Goal: Task Accomplishment & Management: Complete application form

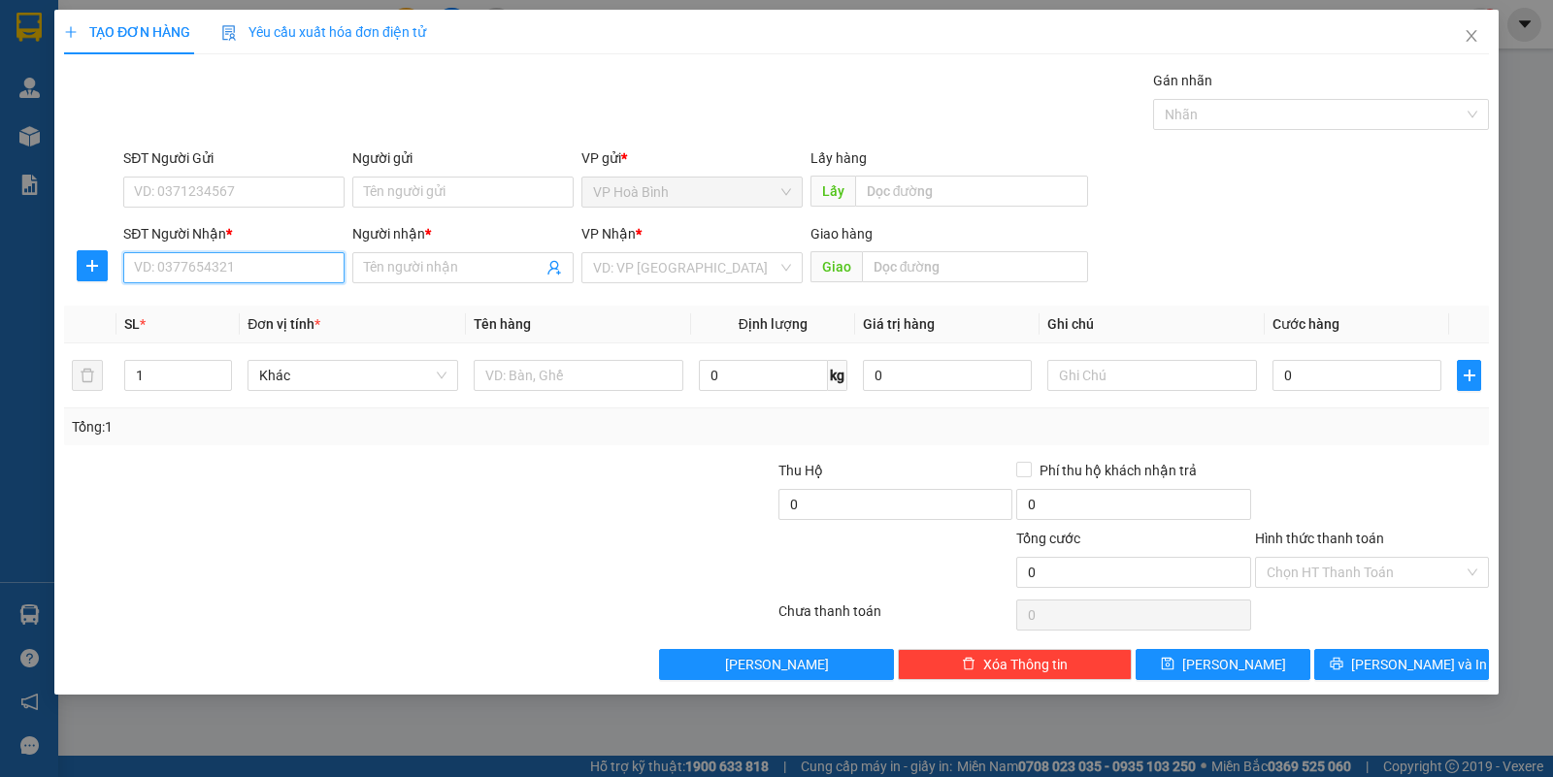
click at [244, 269] on input "SĐT Người Nhận *" at bounding box center [233, 267] width 221 height 31
type input "0902391243"
click at [225, 309] on div "0902391243 - MY" at bounding box center [234, 307] width 198 height 21
type input "MY"
type input "70.000"
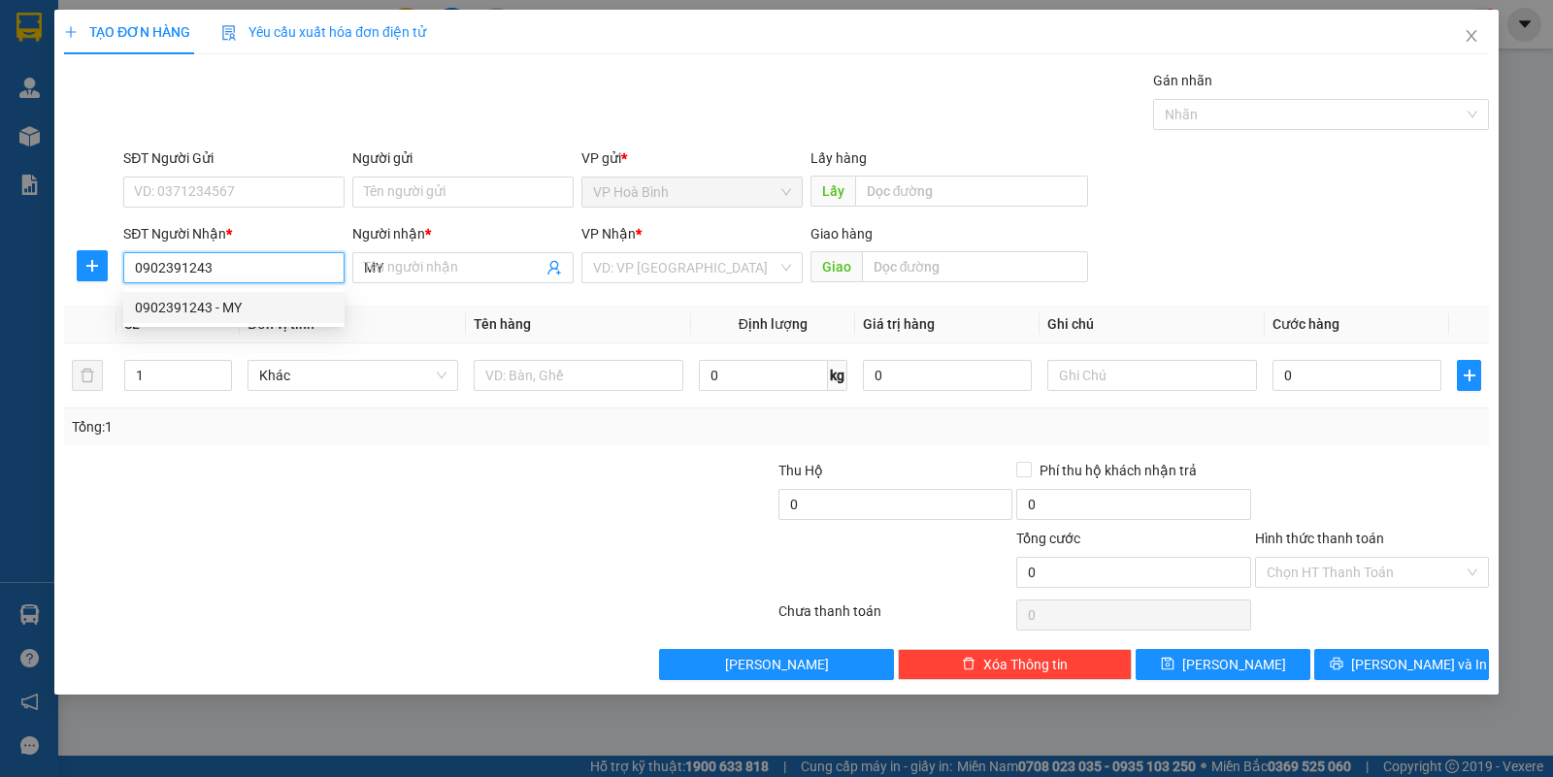
type input "70.000"
type input "0902391243"
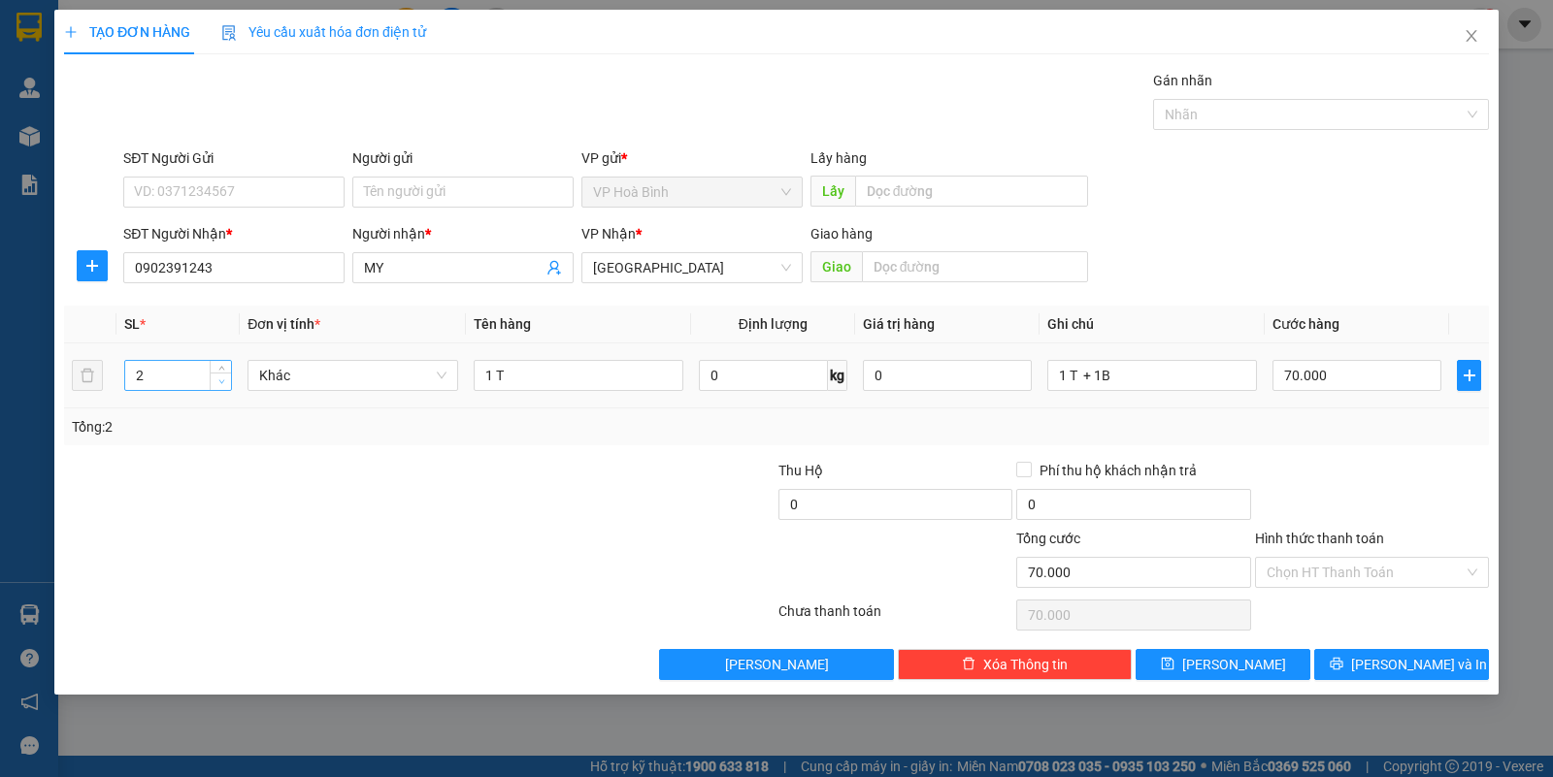
type input "1"
click at [221, 381] on icon "down" at bounding box center [221, 382] width 7 height 7
type input "0"
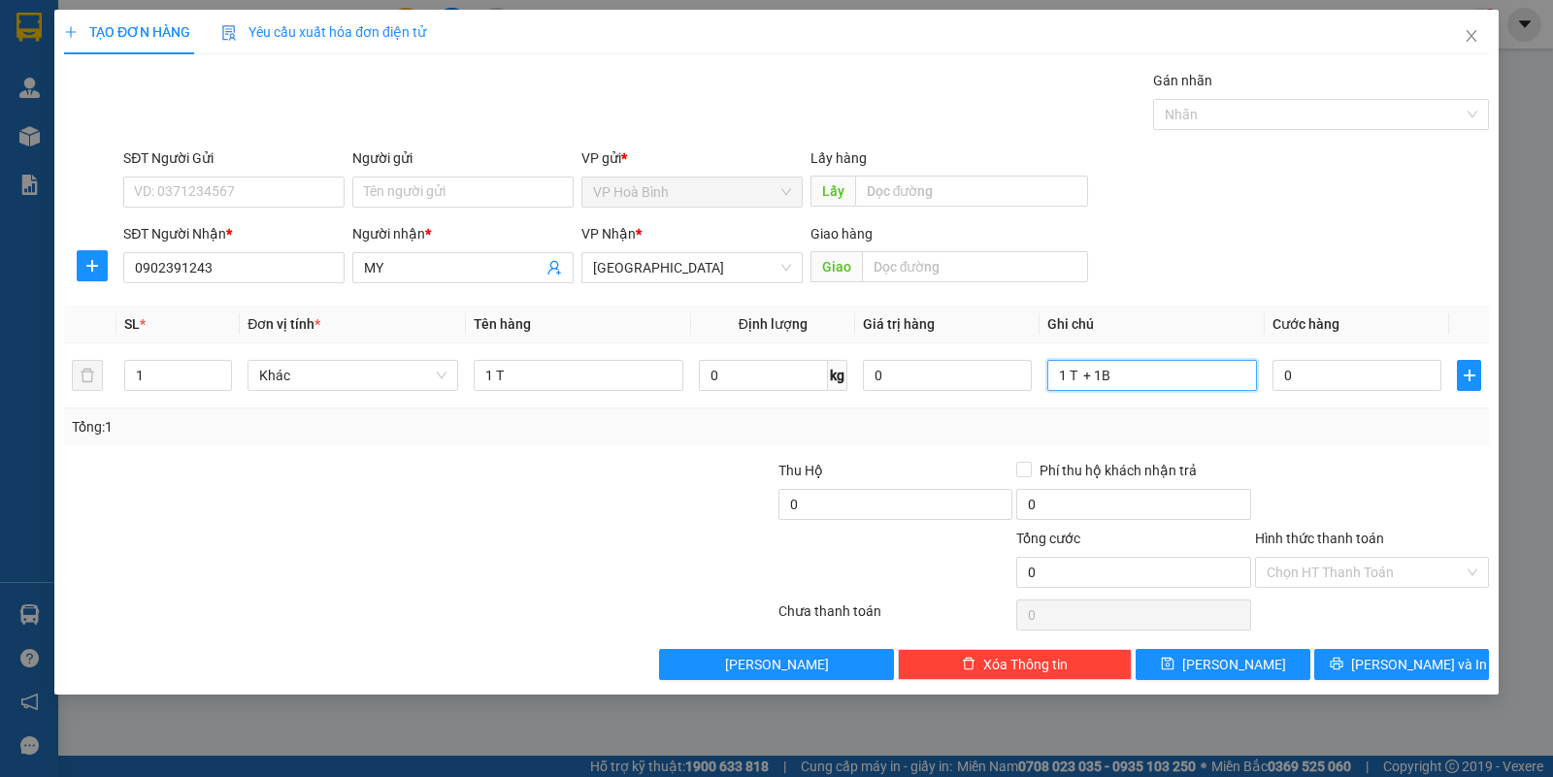
drag, startPoint x: 1133, startPoint y: 377, endPoint x: 1003, endPoint y: 412, distance: 134.9
click at [1003, 412] on div "SL * Đơn vị tính * Tên hàng Định lượng Giá trị hàng Ghi chú Cước hàng 1 Khác 1 …" at bounding box center [776, 376] width 1425 height 140
type input "T"
click at [1316, 385] on input "0" at bounding box center [1356, 375] width 169 height 31
type input "5"
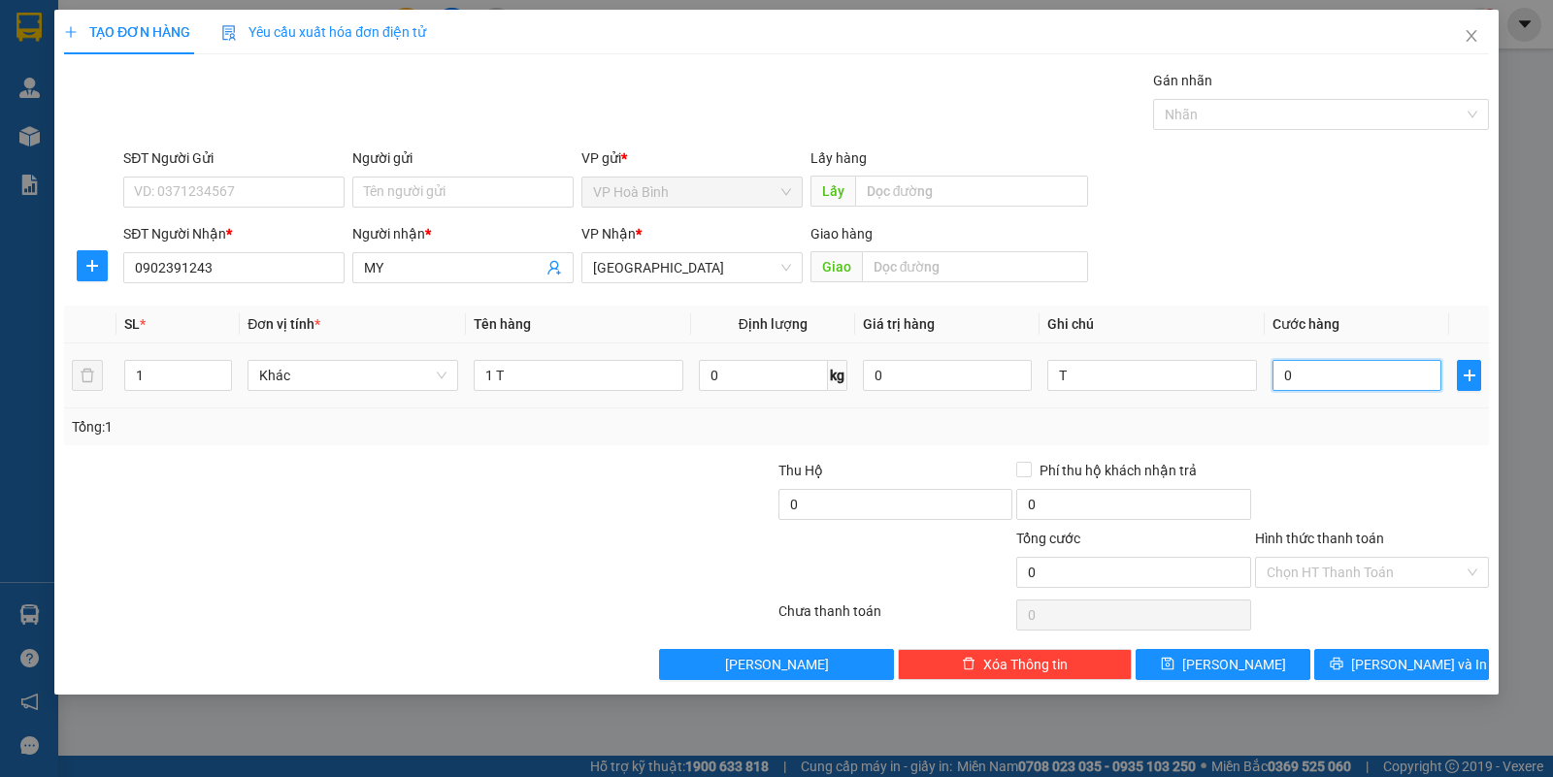
type input "5"
type input "50"
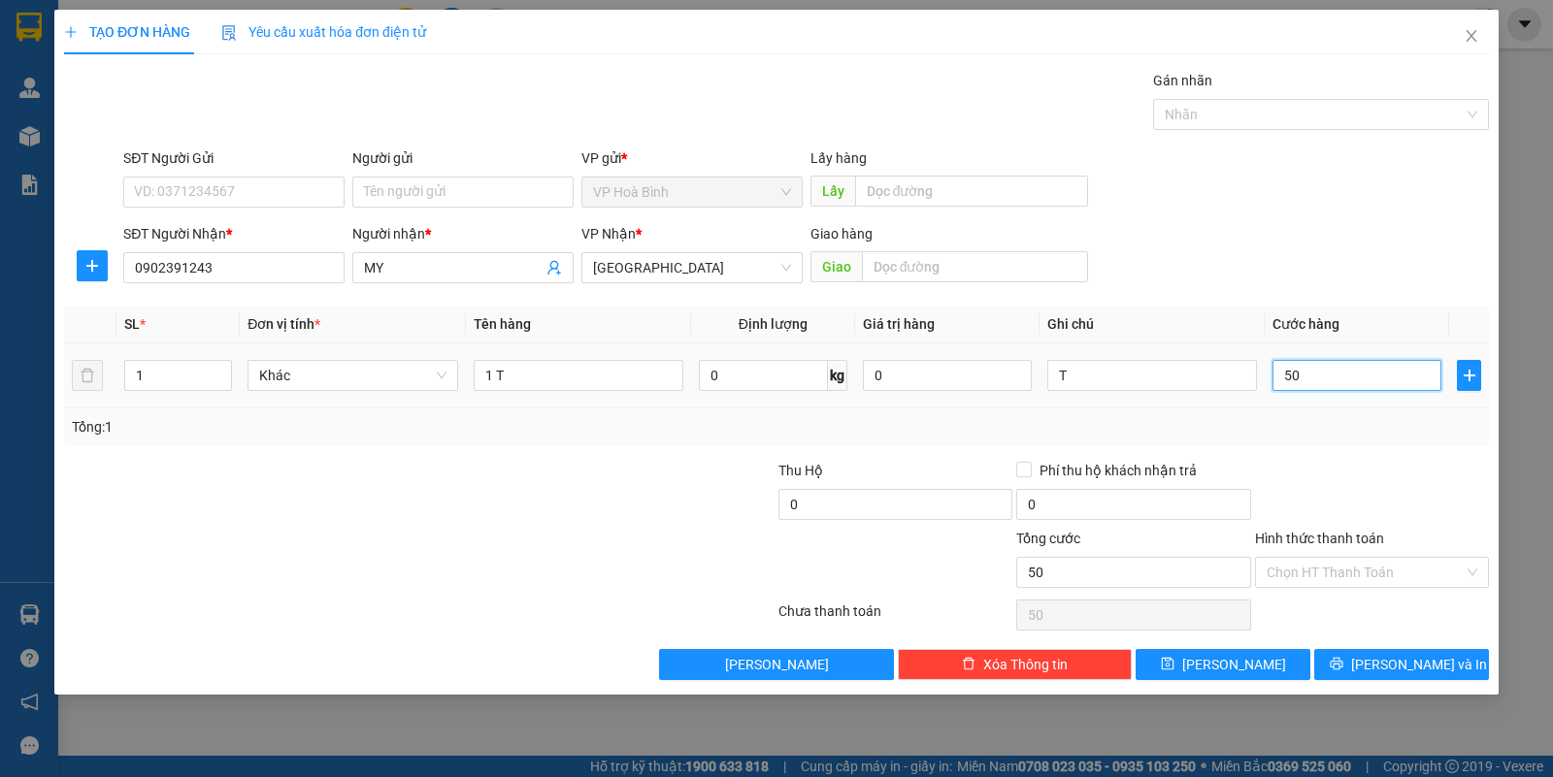
type input "500"
type input "5.000"
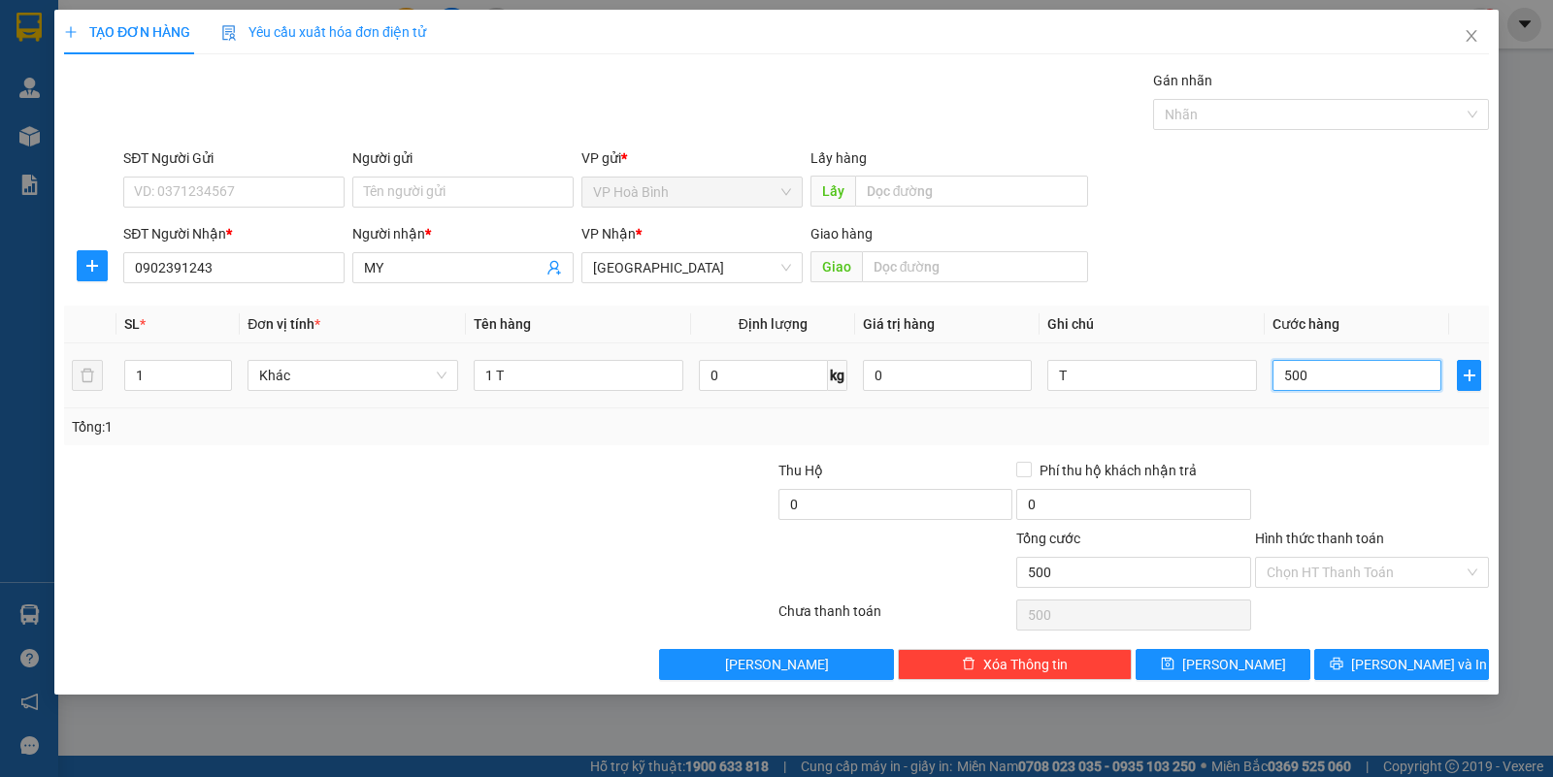
type input "5.000"
type input "50.000"
click at [1102, 372] on input "T" at bounding box center [1152, 375] width 210 height 31
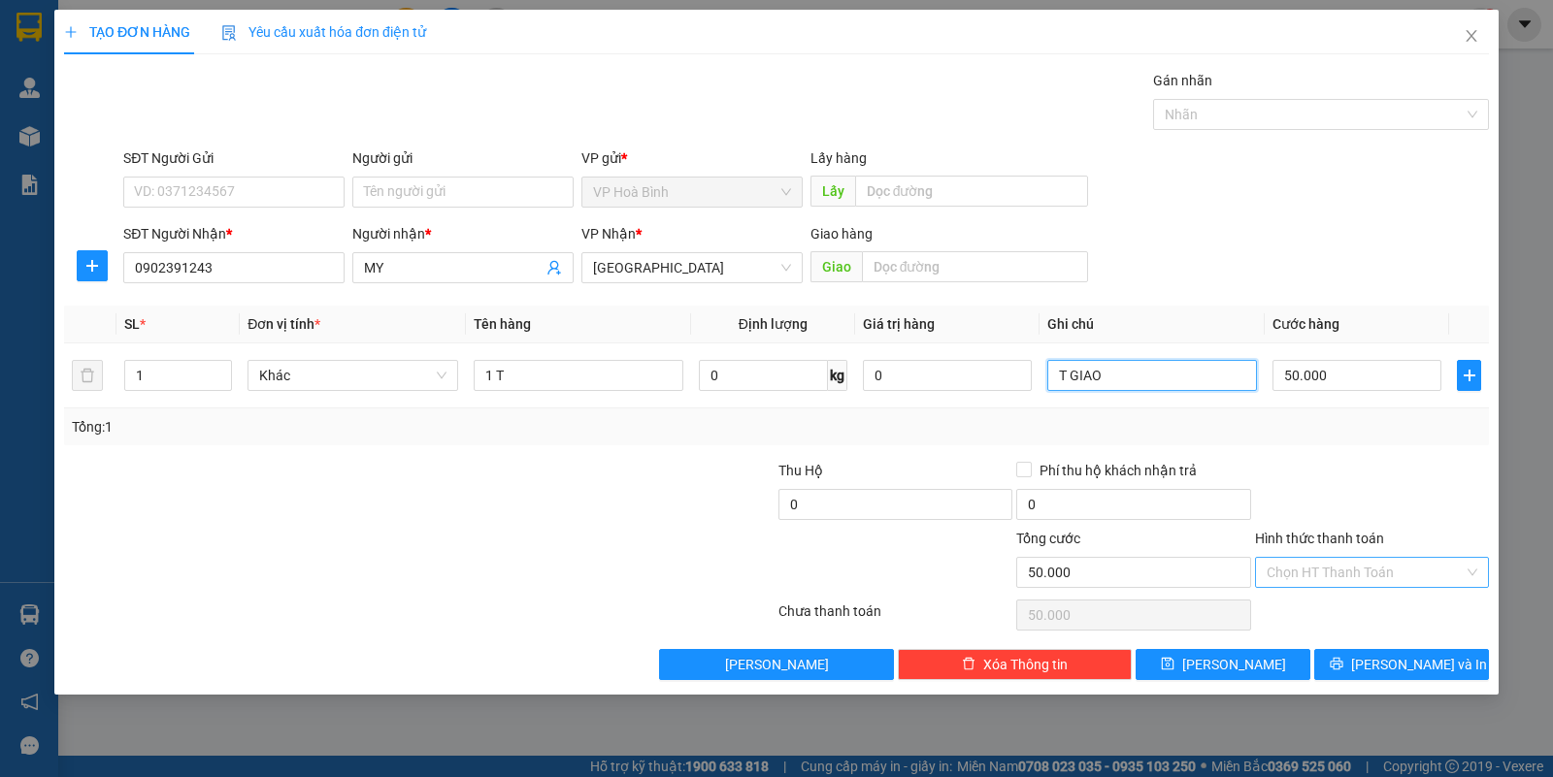
type input "T GIAO"
click at [1302, 568] on input "Hình thức thanh toán" at bounding box center [1365, 572] width 197 height 29
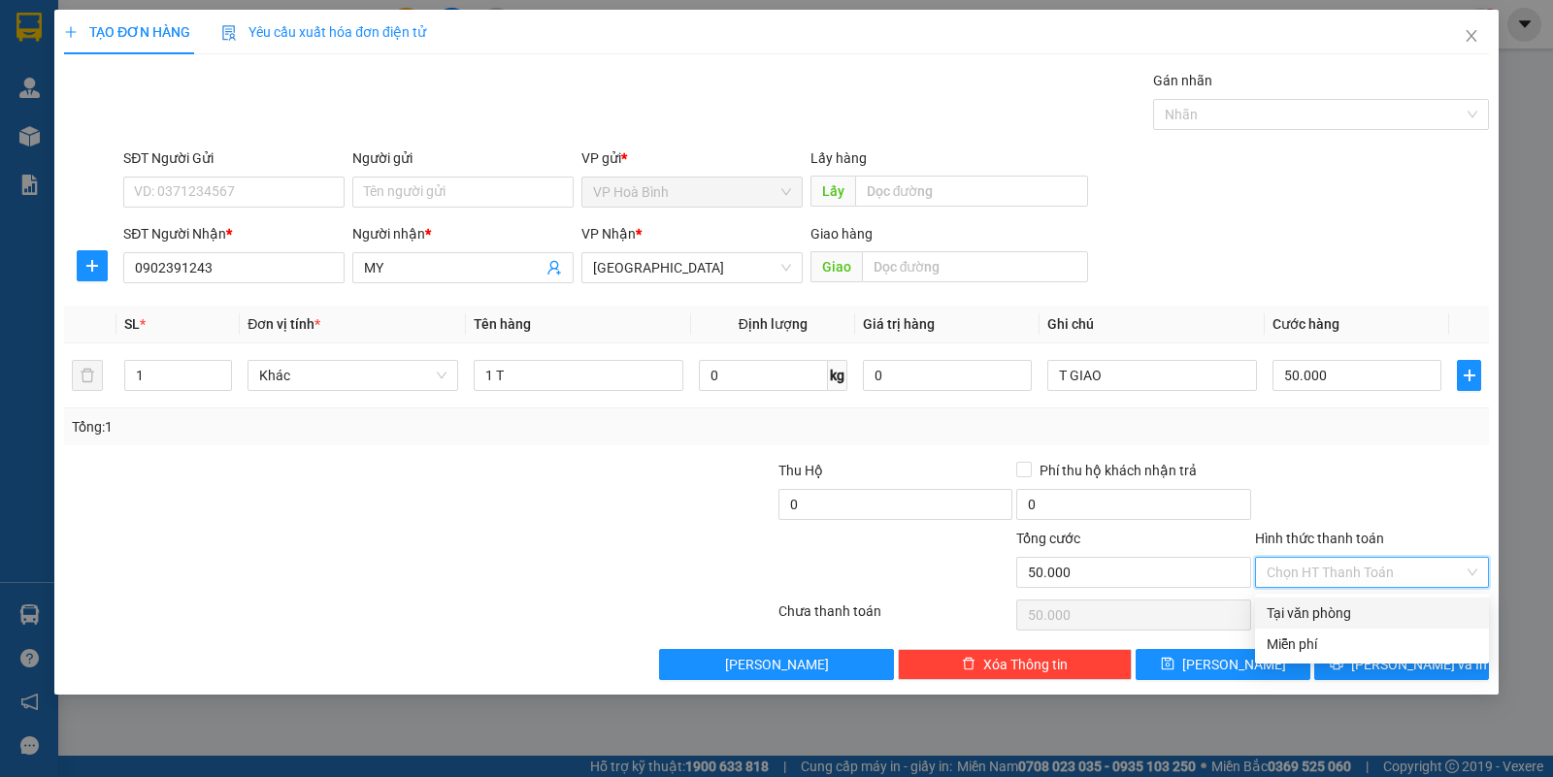
click at [1315, 608] on div "Tại văn phòng" at bounding box center [1372, 613] width 211 height 21
type input "0"
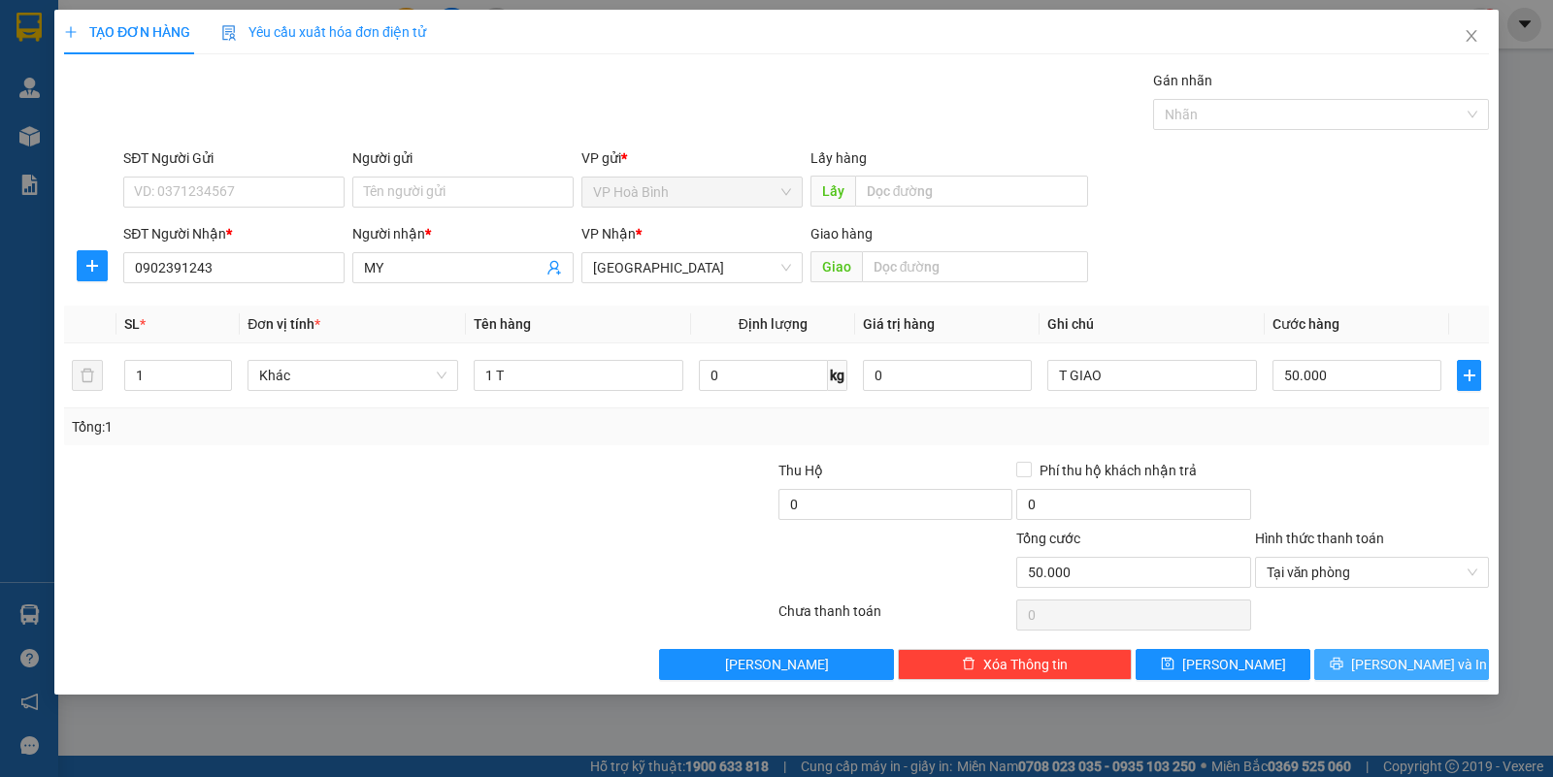
click at [1381, 680] on button "[PERSON_NAME] và In" at bounding box center [1401, 664] width 175 height 31
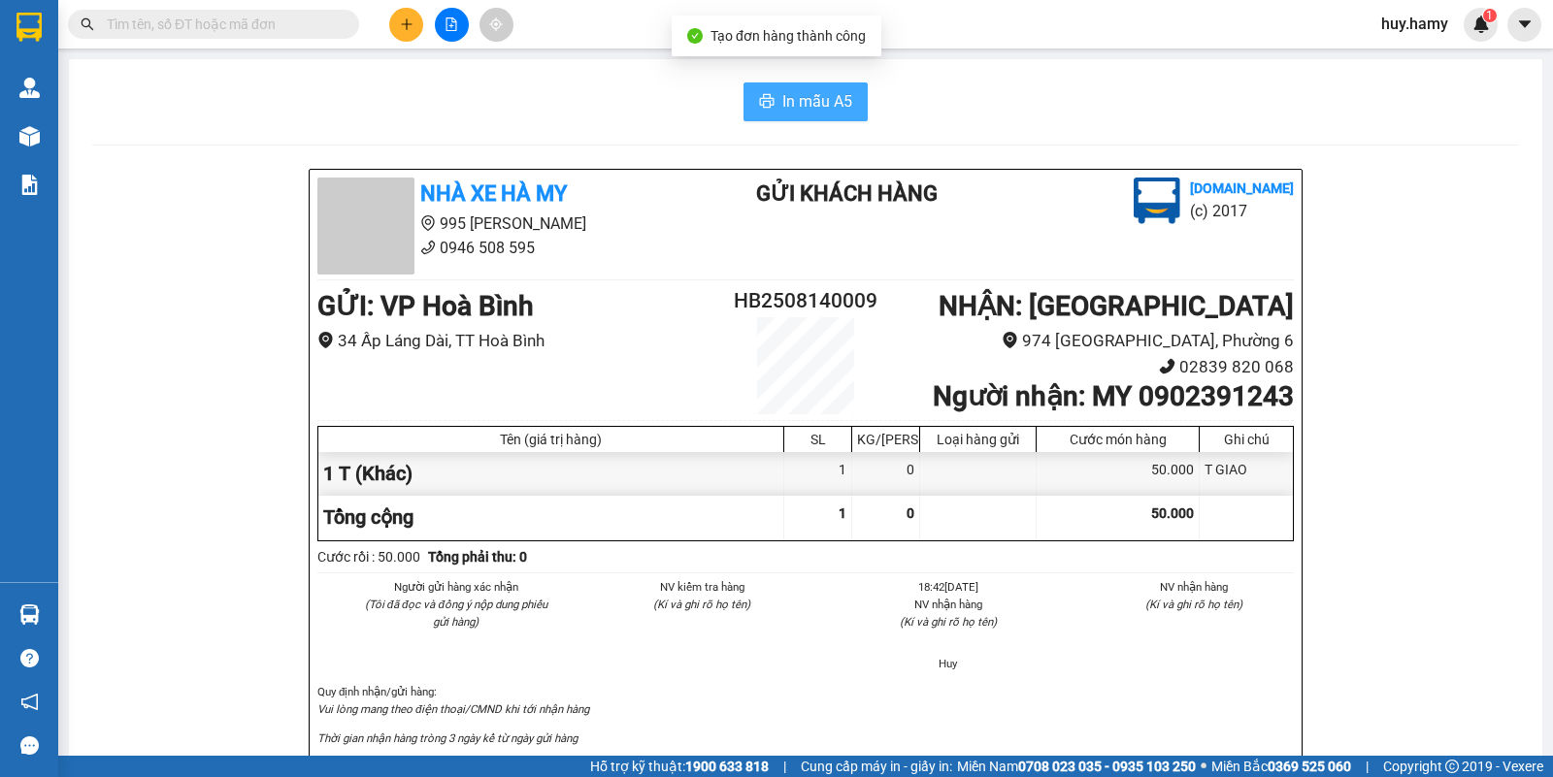
click at [782, 100] on span "In mẫu A5" at bounding box center [817, 101] width 70 height 24
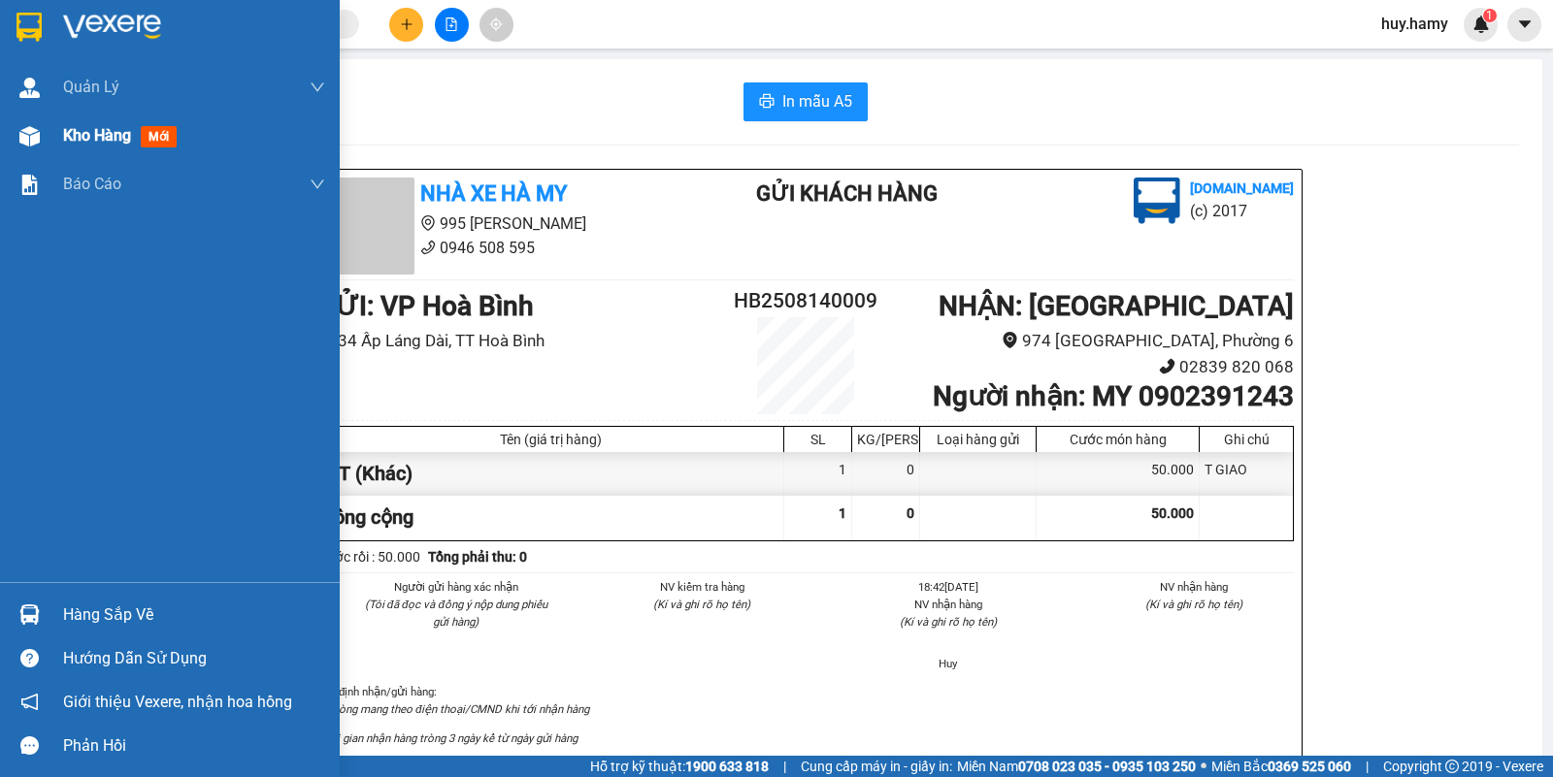
click at [76, 128] on span "Kho hàng" at bounding box center [97, 135] width 68 height 18
